Goal: Information Seeking & Learning: Learn about a topic

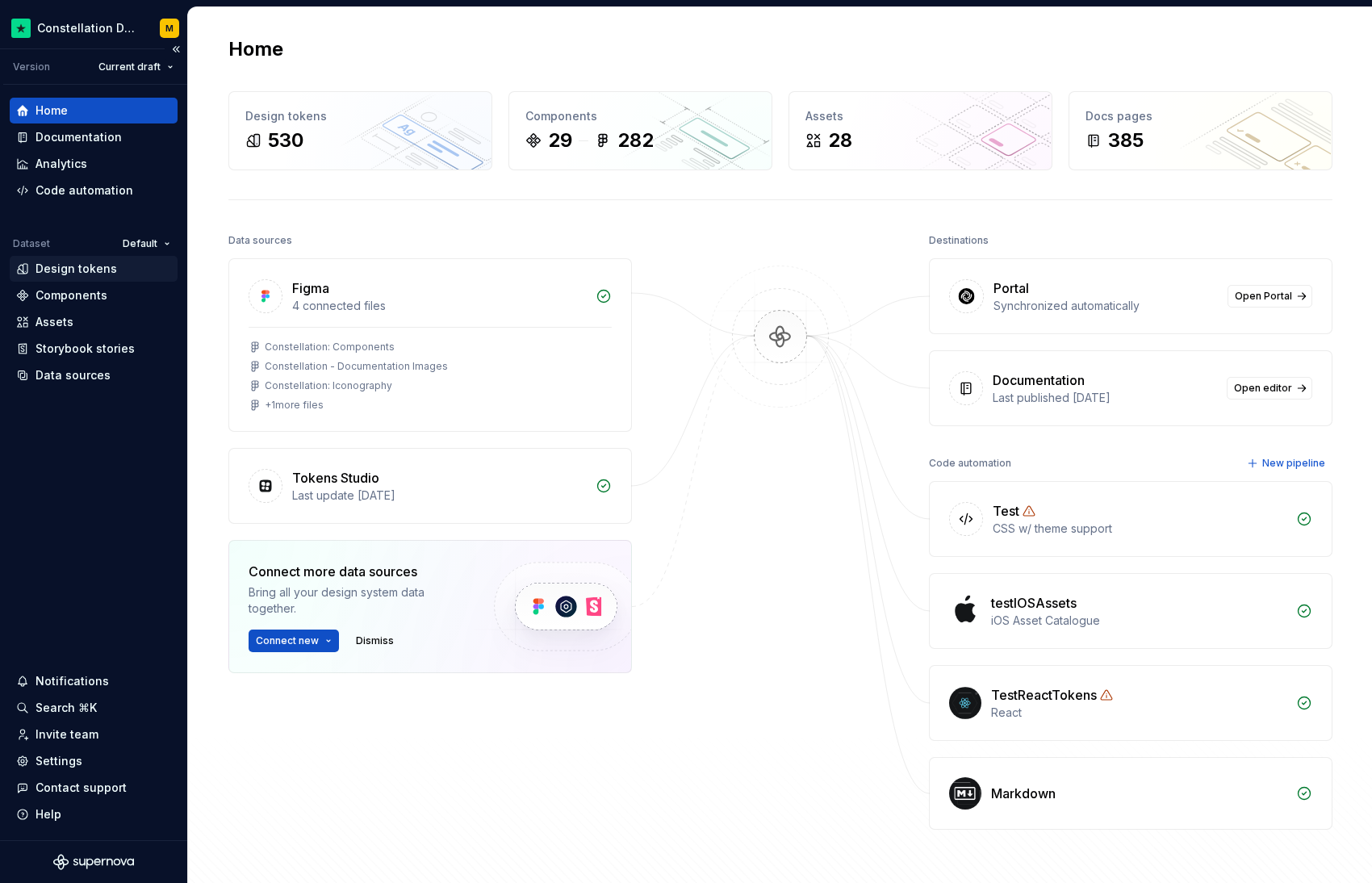
click at [87, 273] on div "Design tokens" at bounding box center [77, 268] width 82 height 16
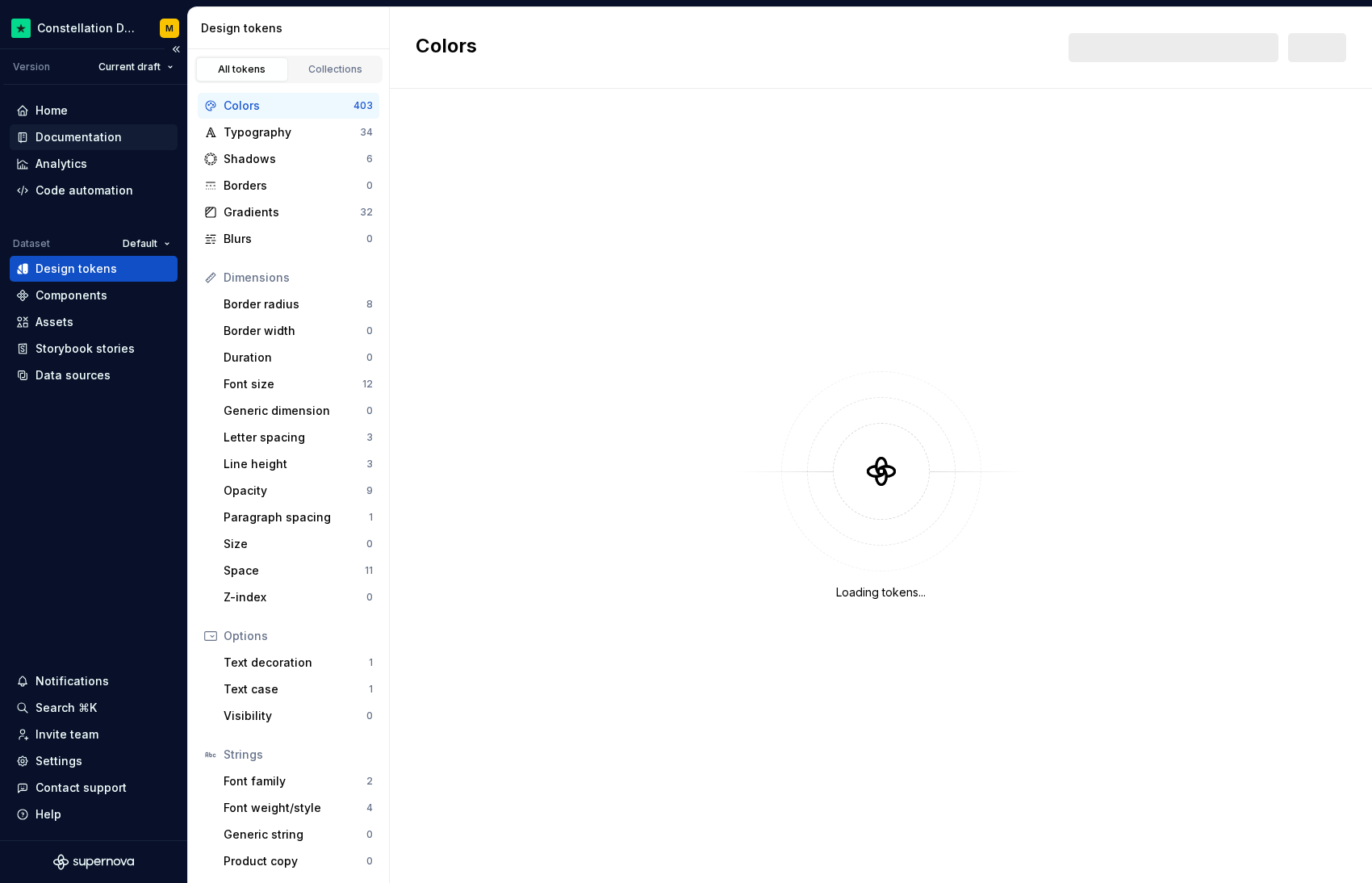
click at [99, 142] on div "Documentation" at bounding box center [78, 137] width 86 height 16
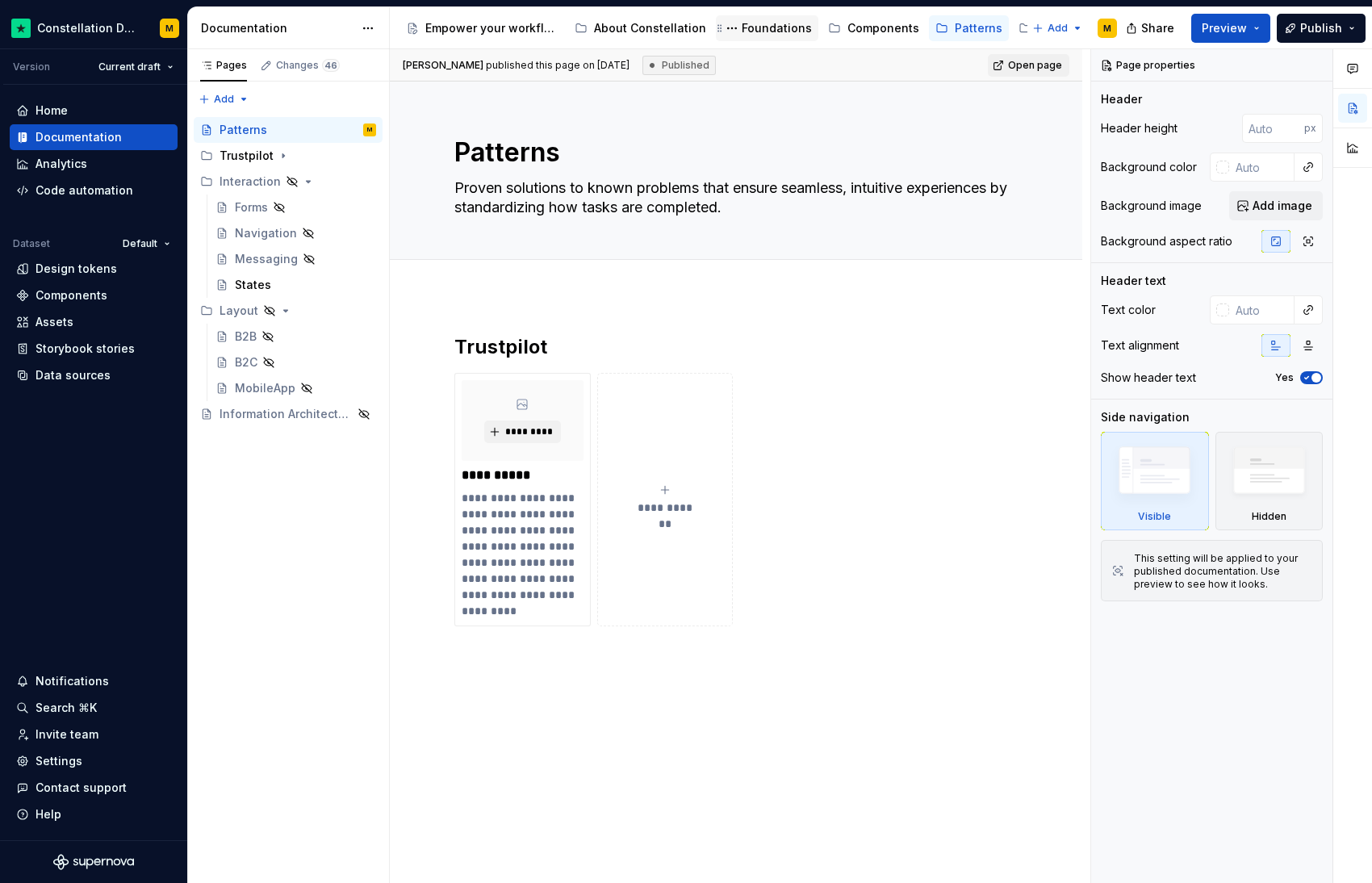
click at [761, 26] on div "Foundations" at bounding box center [776, 28] width 70 height 16
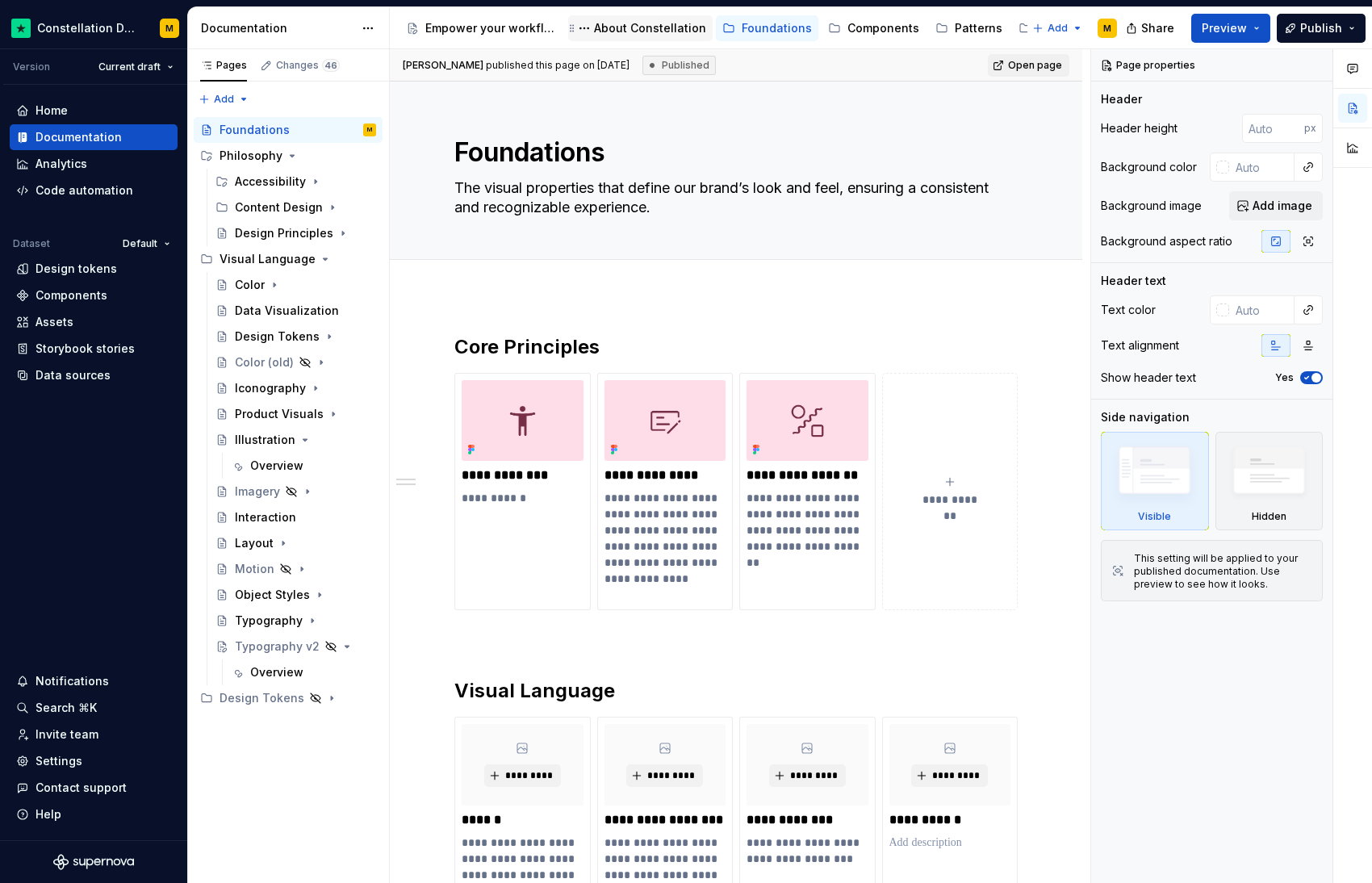
click at [633, 28] on div "About Constellation" at bounding box center [649, 28] width 112 height 16
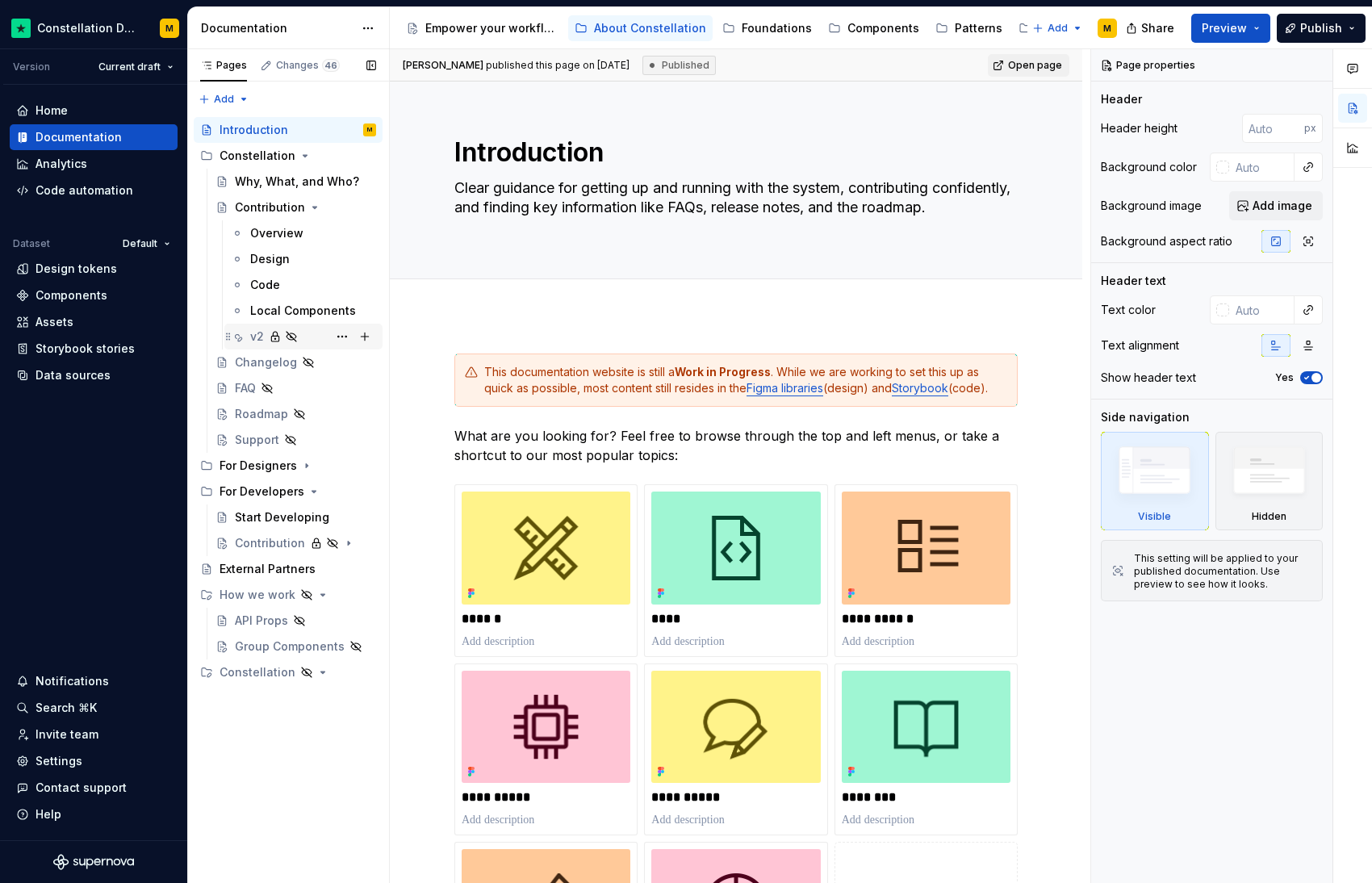
click at [255, 338] on div "v2" at bounding box center [257, 336] width 14 height 16
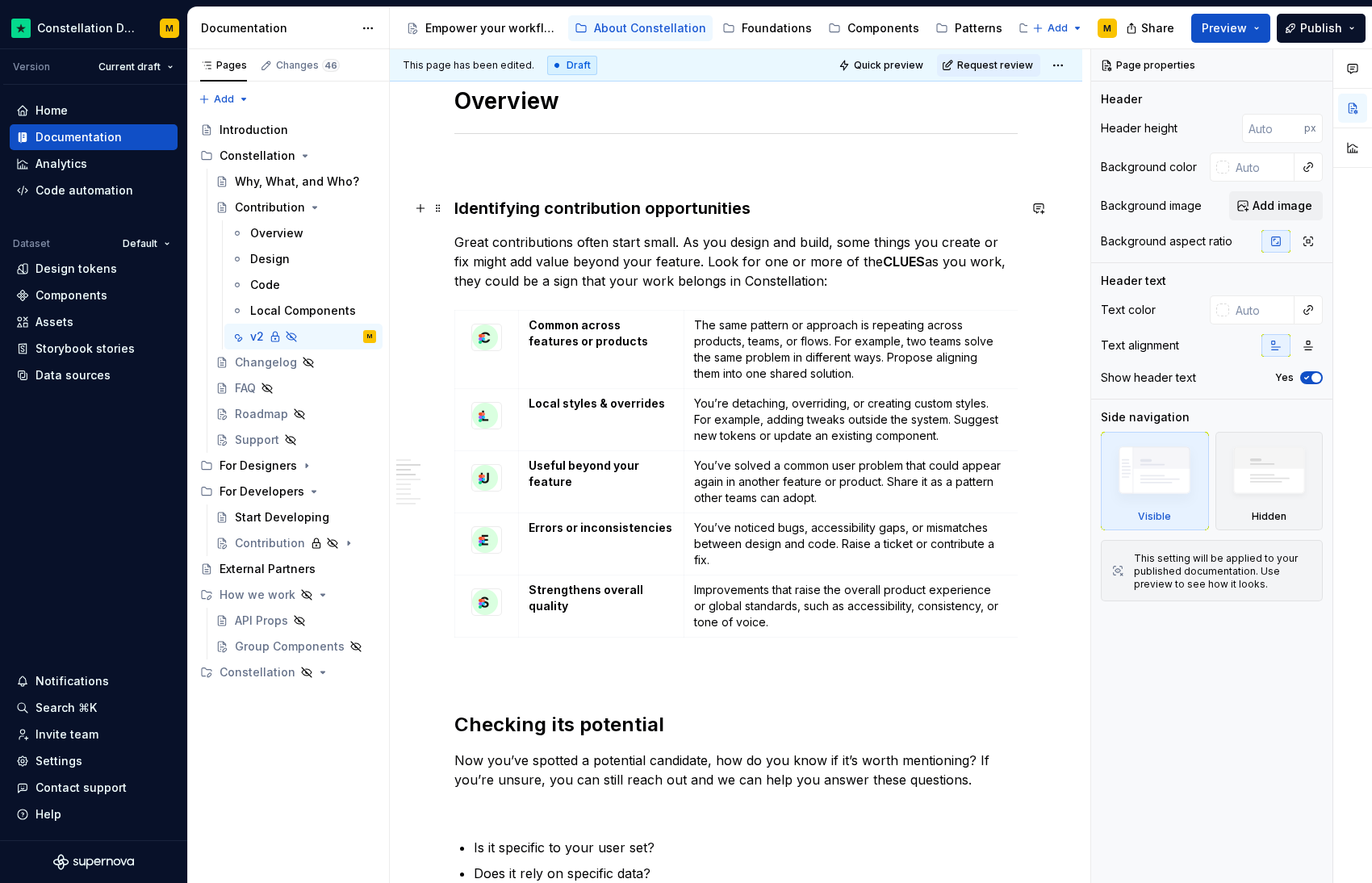
scroll to position [0, 1]
type textarea "*"
